Goal: Task Accomplishment & Management: Use online tool/utility

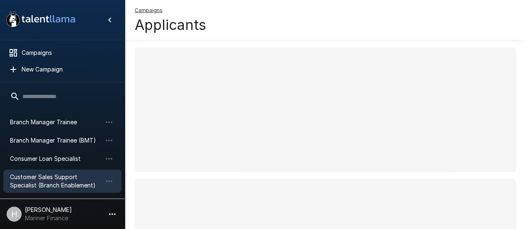
scroll to position [64, 0]
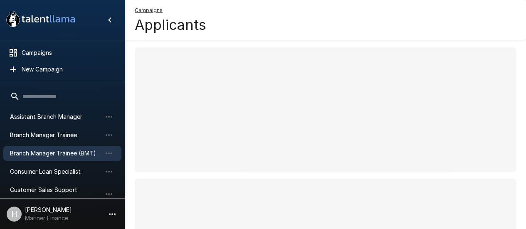
click at [74, 155] on span "Branch Manager Trainee (BMT)" at bounding box center [55, 153] width 91 height 8
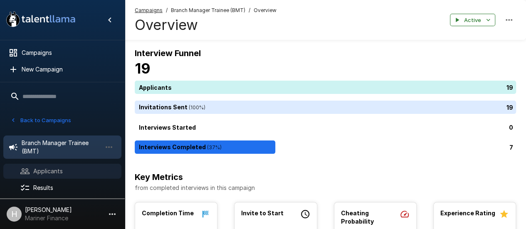
click at [79, 165] on div "Applicants" at bounding box center [62, 171] width 118 height 15
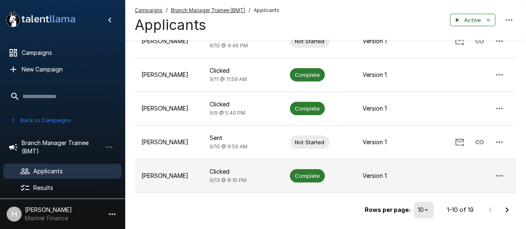
scroll to position [298, 0]
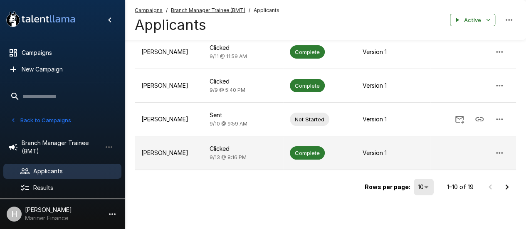
click at [173, 151] on p "[PERSON_NAME]" at bounding box center [168, 153] width 55 height 8
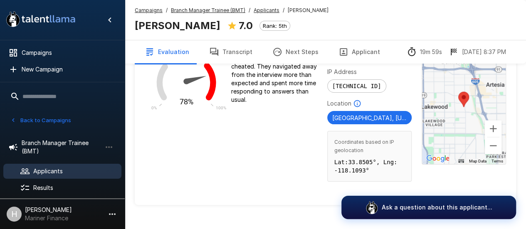
scroll to position [914, 0]
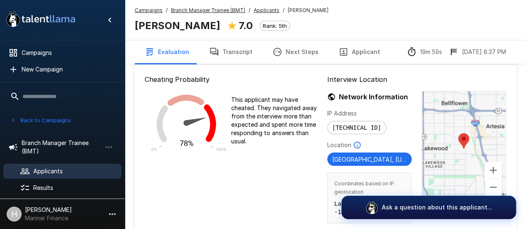
click at [236, 52] on button "Transcript" at bounding box center [230, 51] width 63 height 23
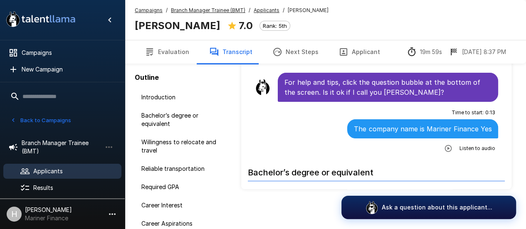
scroll to position [64, 0]
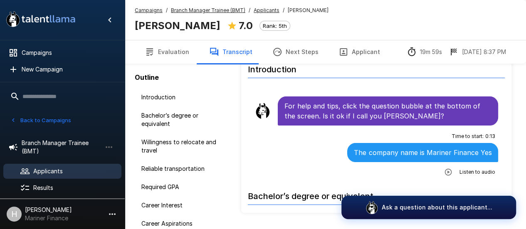
scroll to position [22, 0]
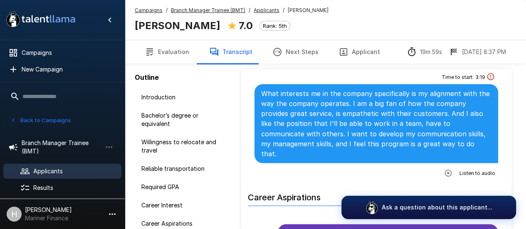
scroll to position [748, 0]
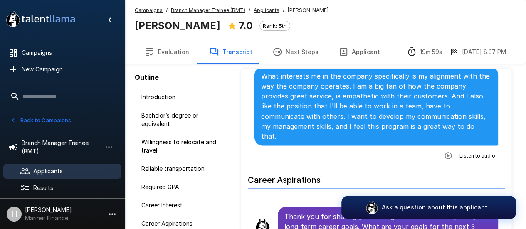
click at [444, 151] on icon "button" at bounding box center [448, 155] width 8 height 8
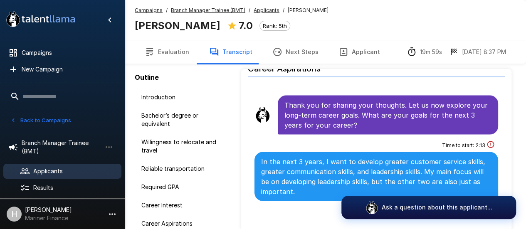
scroll to position [873, 0]
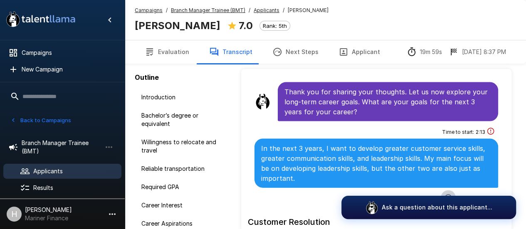
click at [444, 193] on icon "button" at bounding box center [448, 197] width 8 height 8
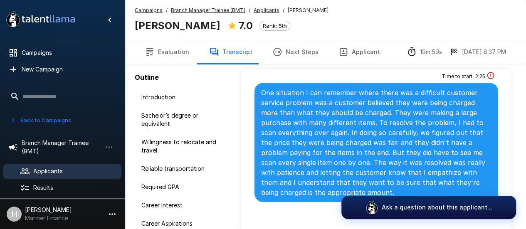
scroll to position [1122, 0]
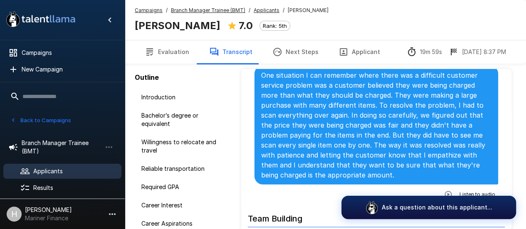
click at [446, 190] on icon "button" at bounding box center [448, 194] width 8 height 8
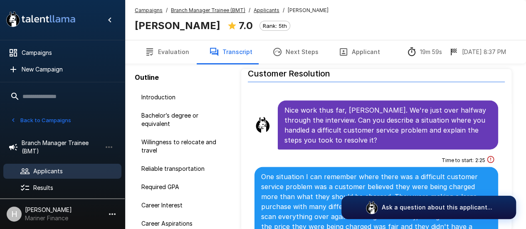
scroll to position [1039, 0]
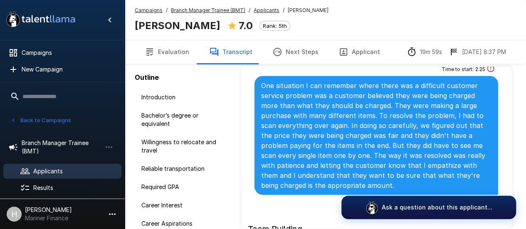
scroll to position [1122, 0]
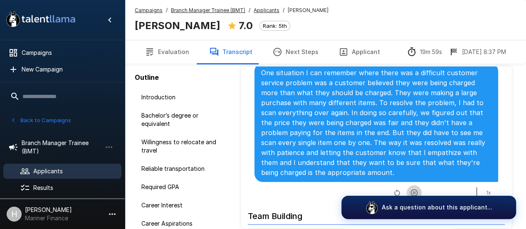
click at [410, 189] on icon "button" at bounding box center [414, 193] width 8 height 8
click at [411, 189] on icon "button" at bounding box center [414, 192] width 7 height 7
click at [410, 189] on icon "button" at bounding box center [414, 193] width 8 height 8
click at [411, 189] on icon "button" at bounding box center [414, 192] width 7 height 7
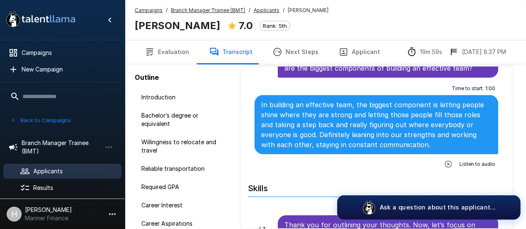
scroll to position [1371, 0]
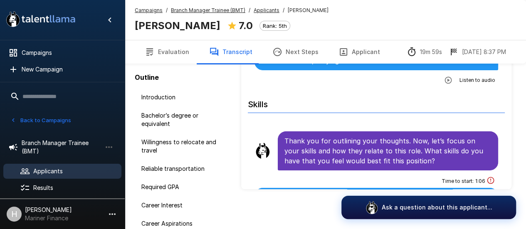
scroll to position [6, 0]
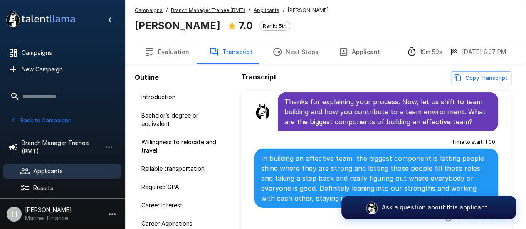
scroll to position [1341, 0]
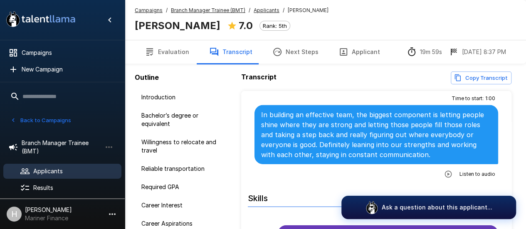
click at [444, 170] on icon "button" at bounding box center [448, 174] width 8 height 8
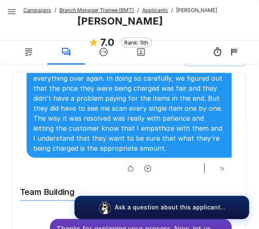
scroll to position [68, 0]
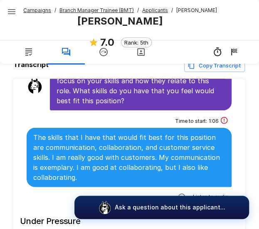
scroll to position [1582, 0]
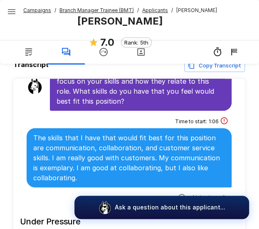
click at [179, 193] on icon "button" at bounding box center [181, 196] width 7 height 7
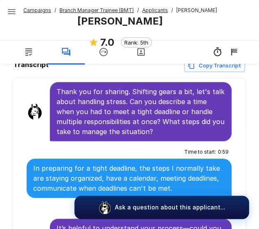
scroll to position [1790, 0]
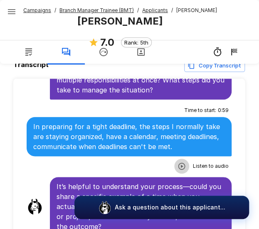
click at [177, 162] on icon "button" at bounding box center [181, 166] width 8 height 8
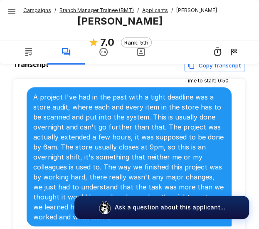
scroll to position [1997, 0]
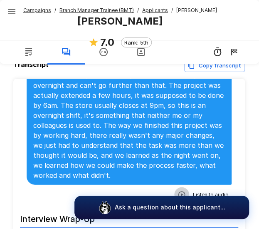
click at [178, 190] on icon "button" at bounding box center [181, 194] width 8 height 8
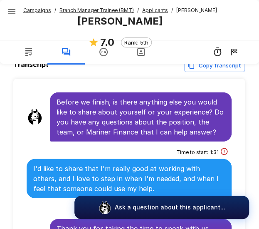
scroll to position [2163, 0]
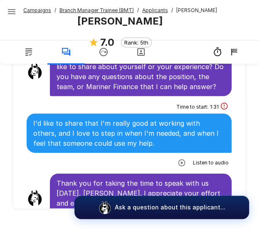
scroll to position [113, 0]
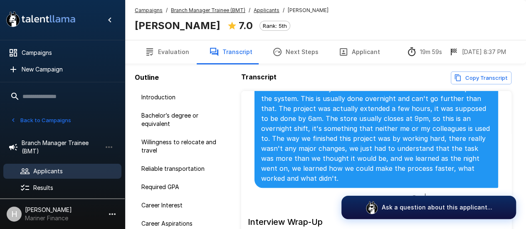
scroll to position [1936, 0]
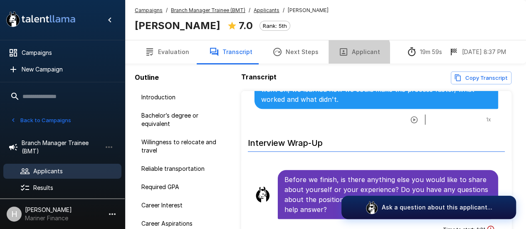
click at [339, 56] on icon "button" at bounding box center [343, 52] width 10 height 10
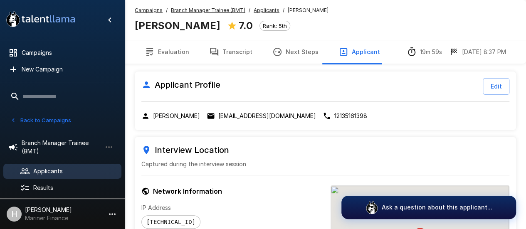
click at [232, 47] on button "Transcript" at bounding box center [230, 51] width 63 height 23
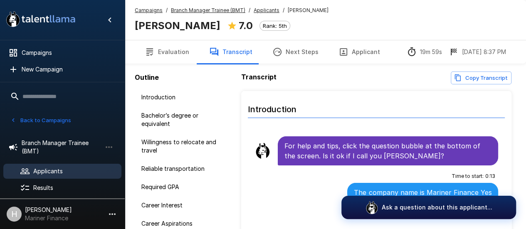
click at [178, 49] on button "Evaluation" at bounding box center [167, 51] width 64 height 23
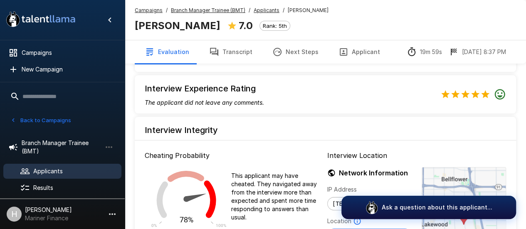
scroll to position [763, 0]
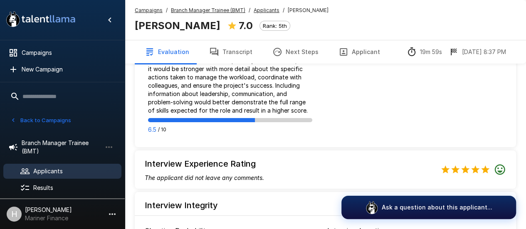
click at [243, 54] on button "Transcript" at bounding box center [230, 51] width 63 height 23
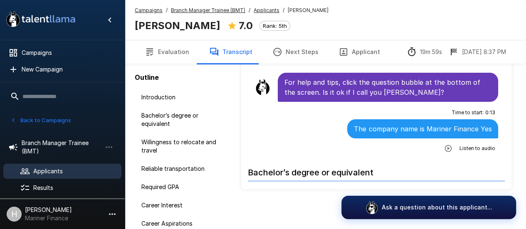
scroll to position [64, 0]
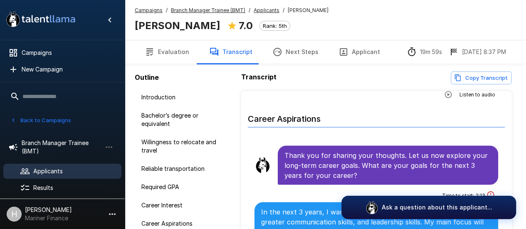
scroll to position [706, 0]
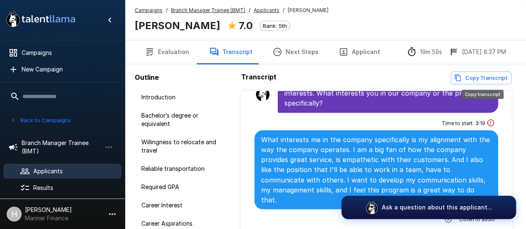
click at [493, 77] on button "Copy Transcript" at bounding box center [480, 77] width 61 height 13
